Goal: Information Seeking & Learning: Learn about a topic

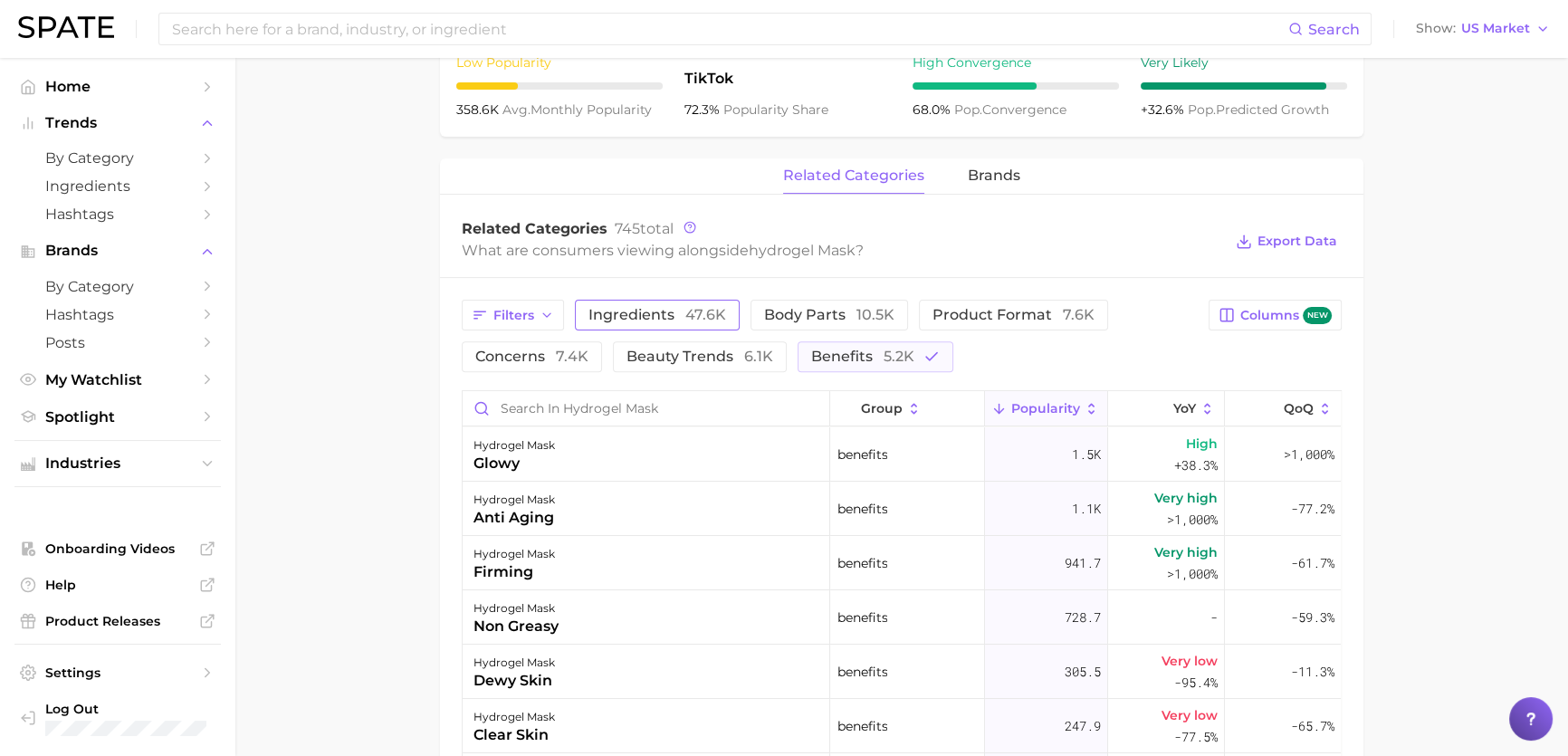
click at [726, 324] on button "ingredients 47.6k" at bounding box center [657, 315] width 165 height 31
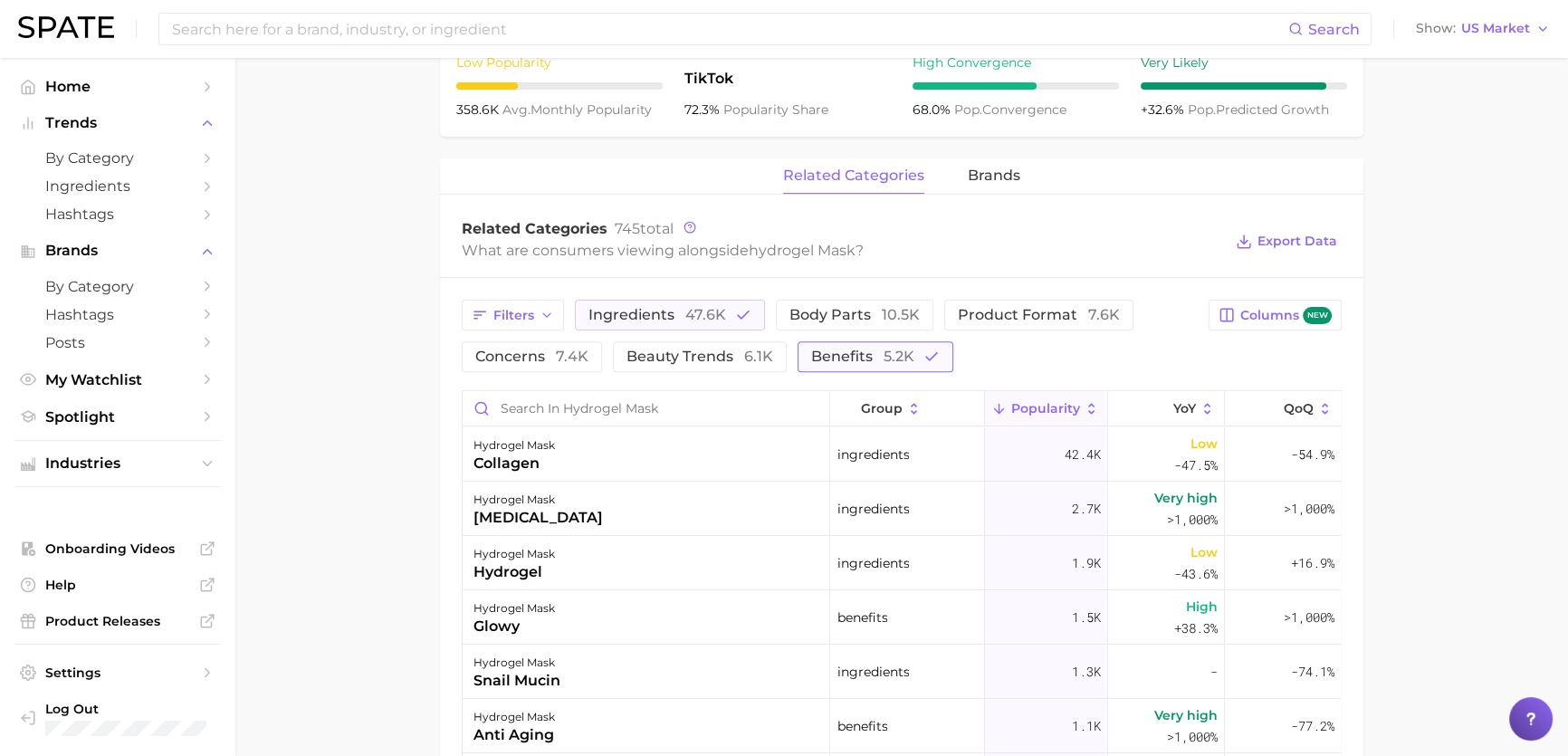
click at [924, 354] on icon "button" at bounding box center [931, 356] width 16 height 16
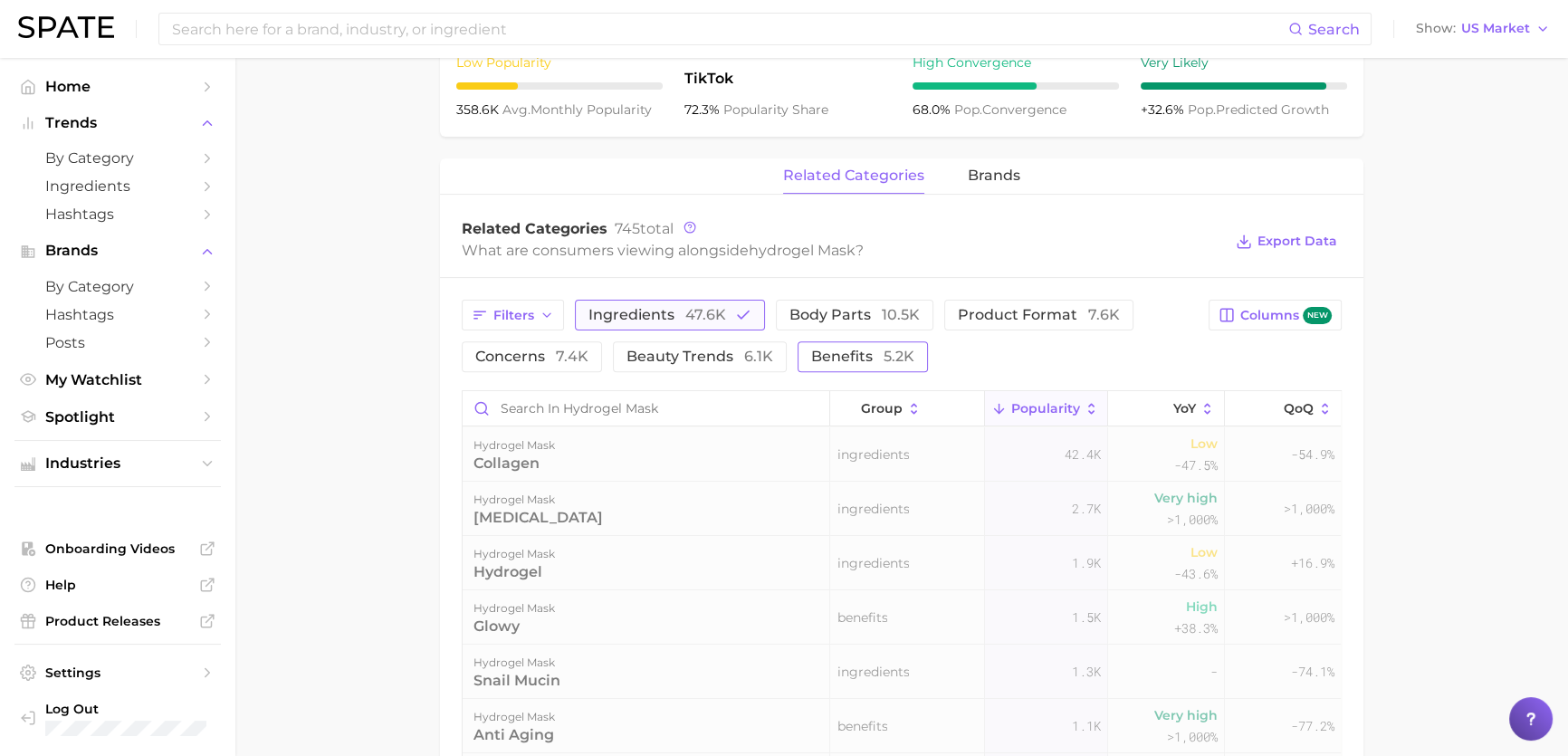
click at [642, 309] on span "ingredients 47.6k" at bounding box center [658, 315] width 137 height 14
click at [581, 356] on span "7.4k" at bounding box center [572, 356] width 32 height 17
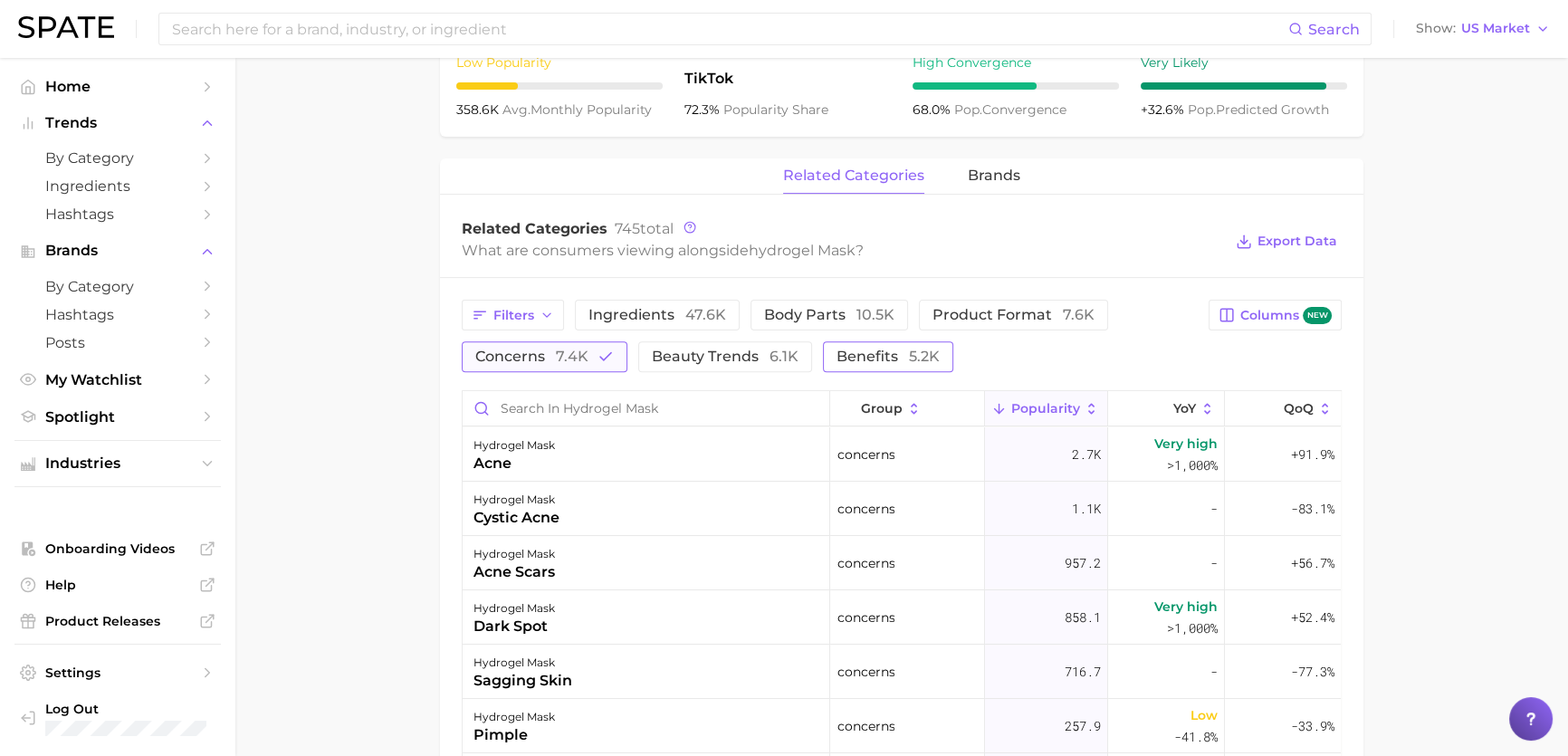
click at [577, 371] on button "concerns 7.4k" at bounding box center [545, 357] width 166 height 31
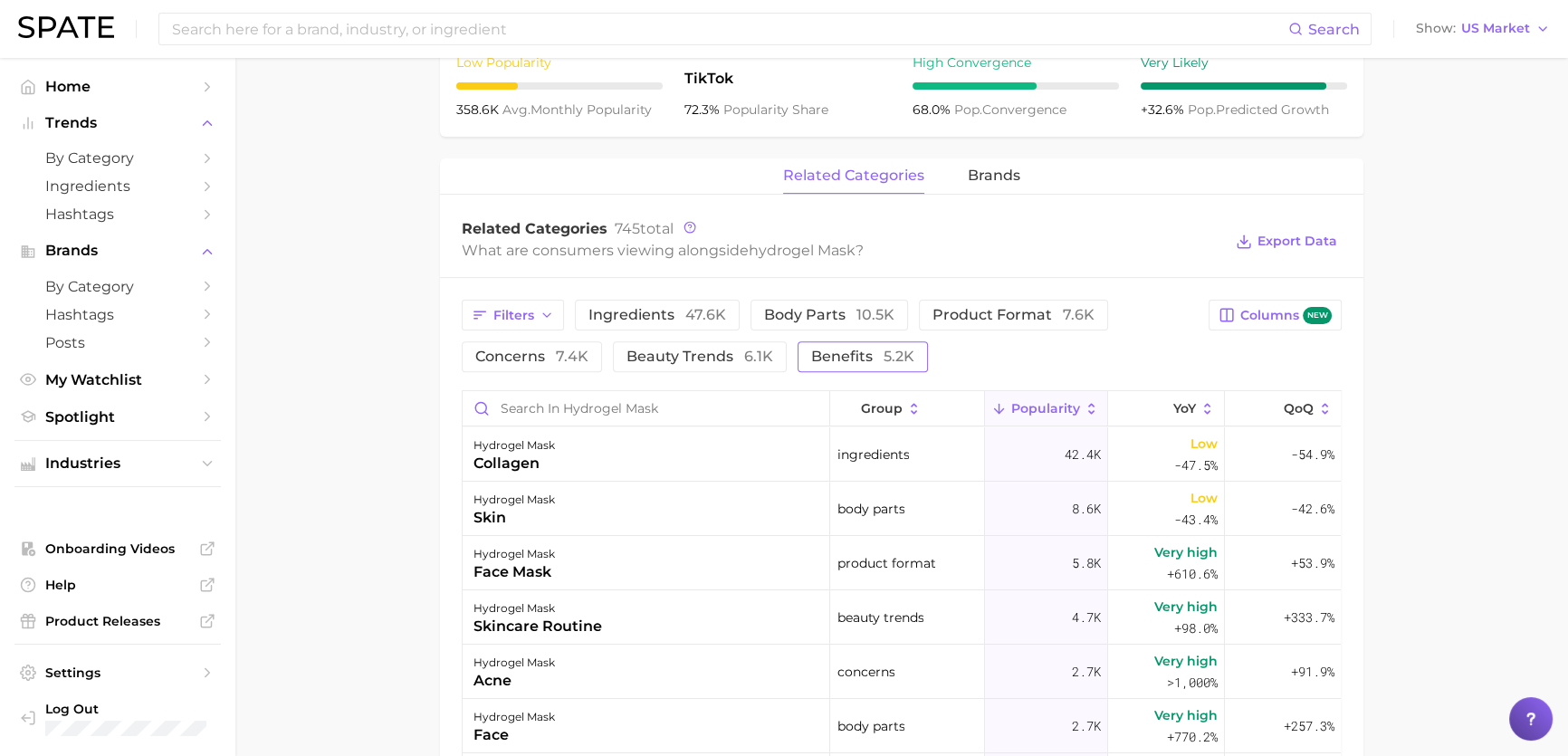
click at [815, 354] on span "benefits 5.2k" at bounding box center [863, 356] width 103 height 14
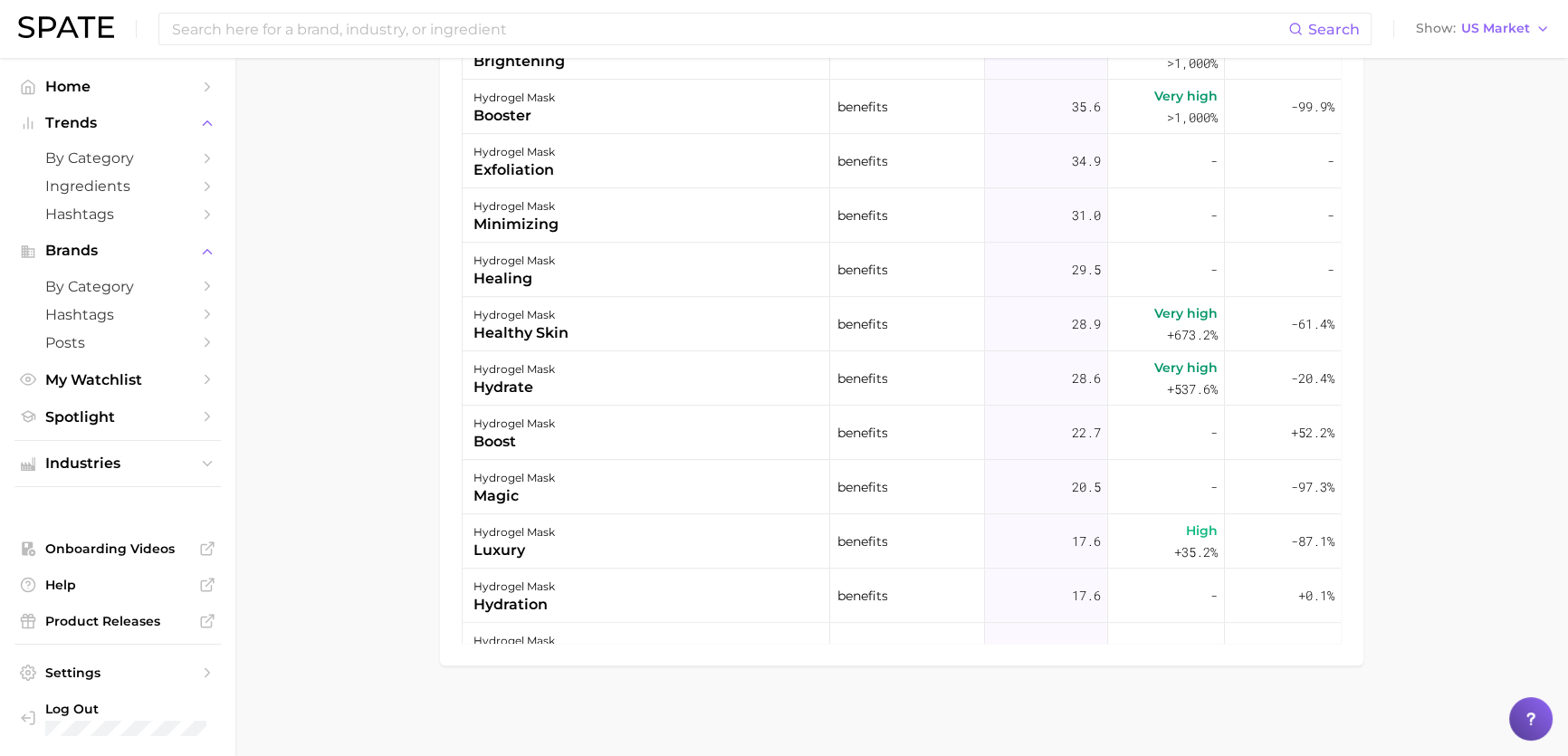
scroll to position [956, 0]
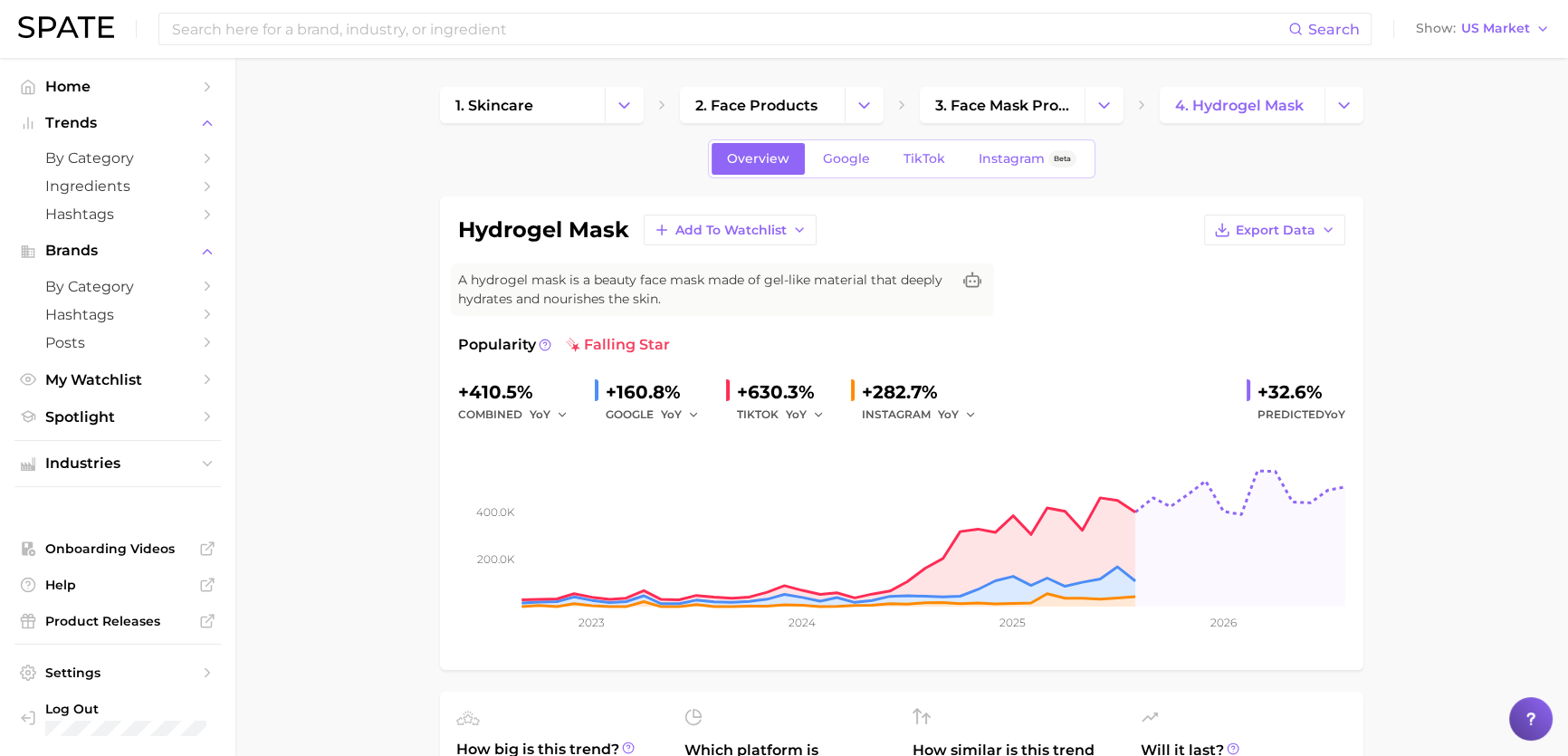
drag, startPoint x: 937, startPoint y: 715, endPoint x: 839, endPoint y: 127, distance: 596.1
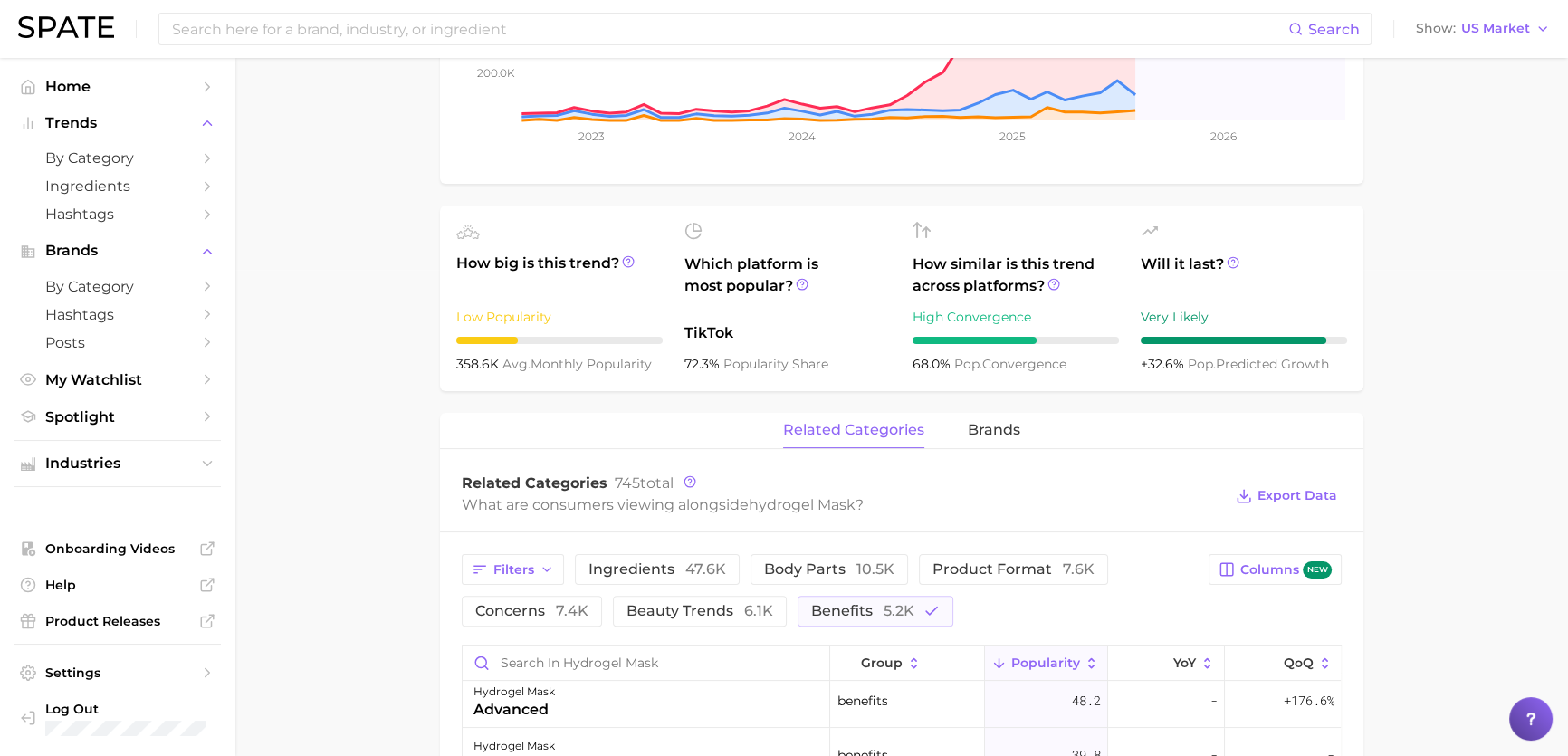
scroll to position [494, 0]
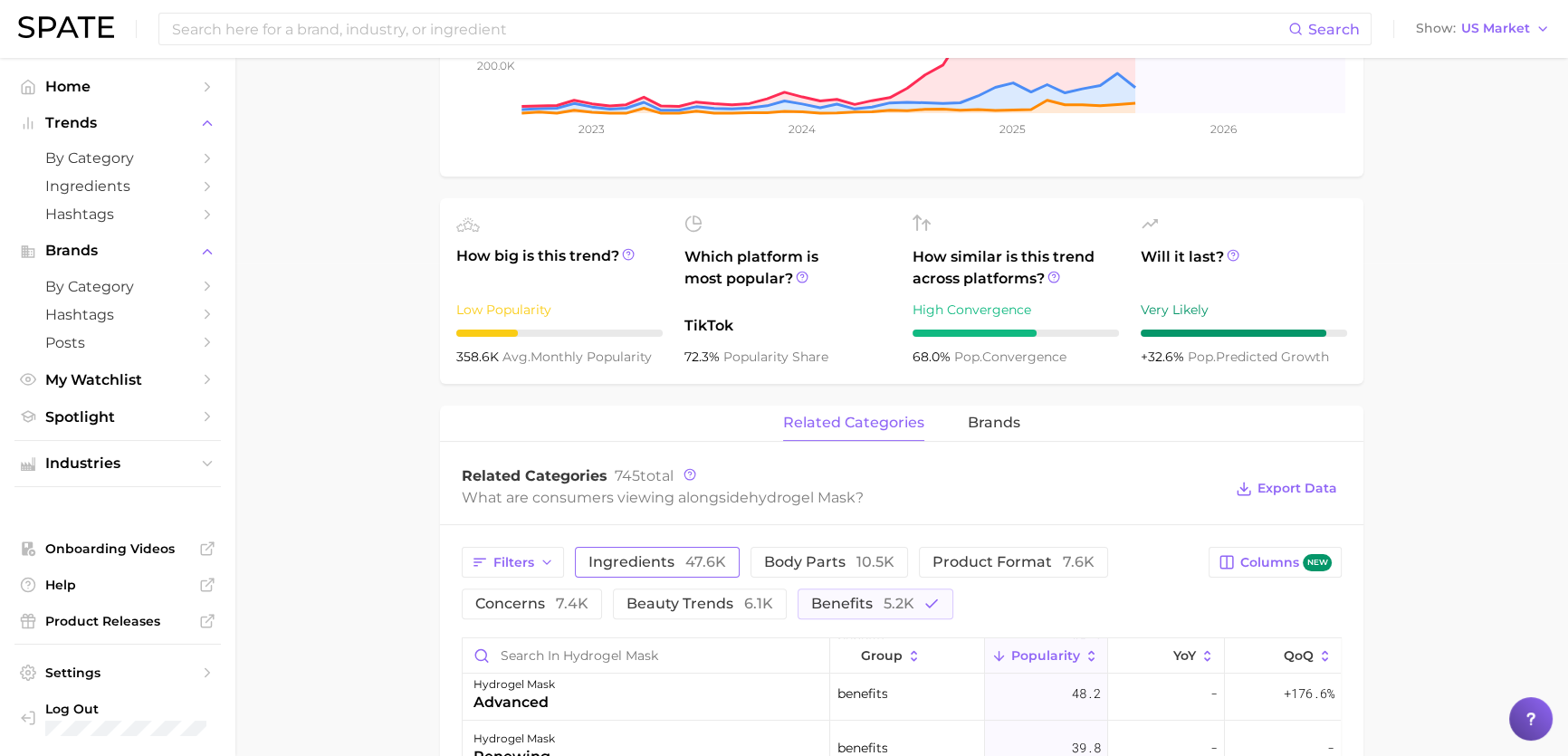
click at [642, 570] on span "ingredients 47.6k" at bounding box center [658, 561] width 137 height 14
click at [899, 606] on span "5.2k" at bounding box center [899, 603] width 31 height 17
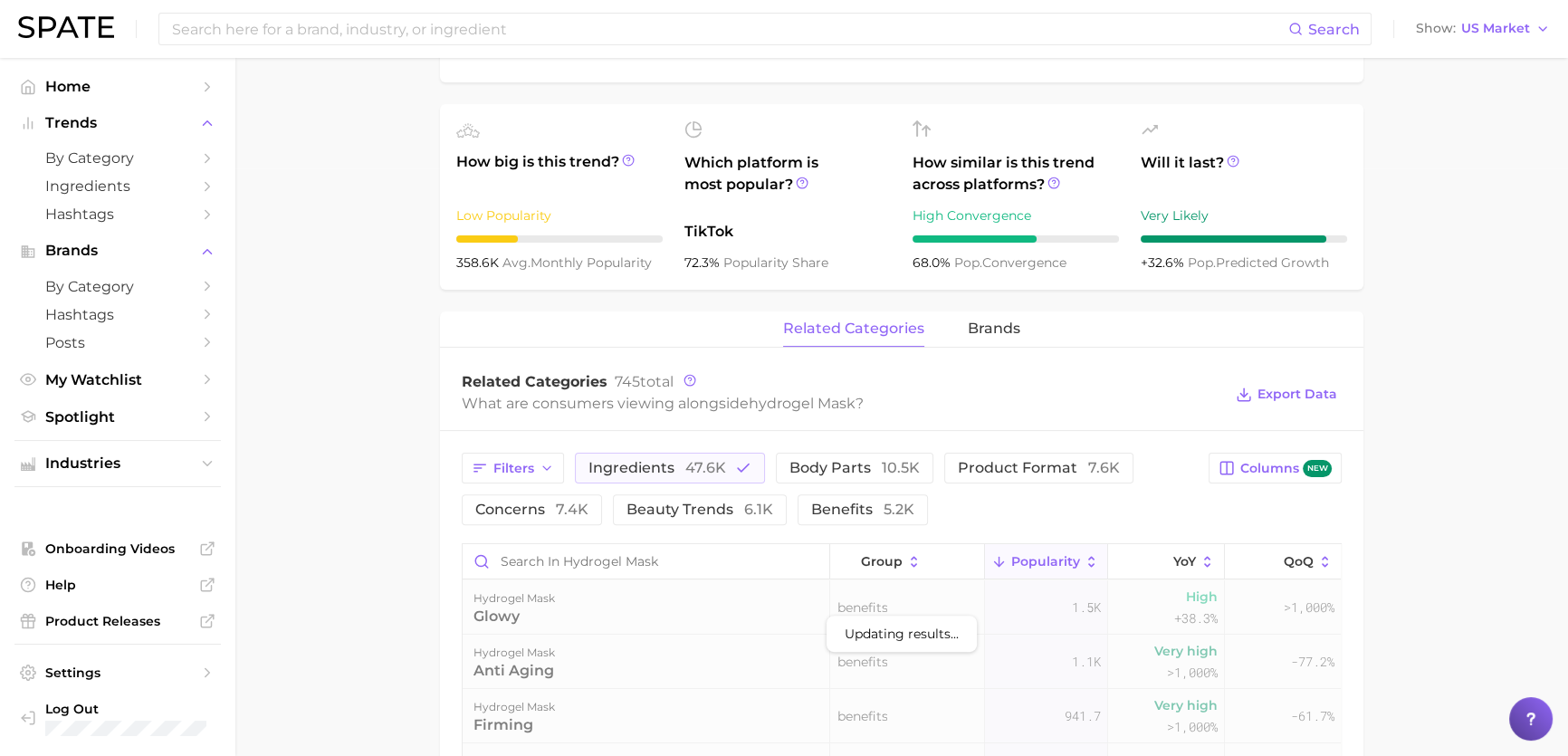
scroll to position [576, 0]
